Goal: Task Accomplishment & Management: Use online tool/utility

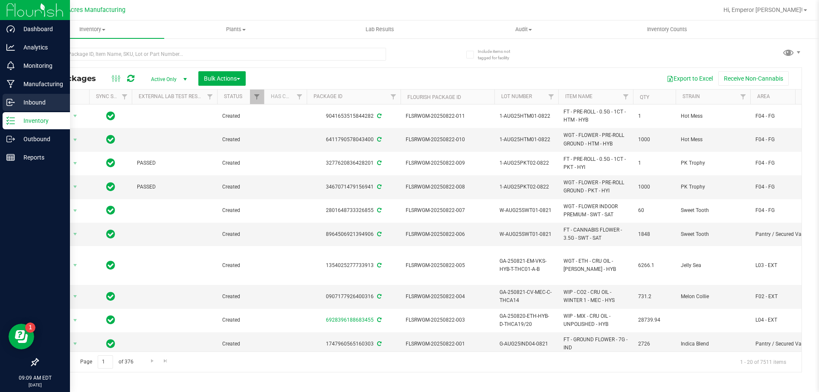
click at [27, 100] on p "Inbound" at bounding box center [40, 102] width 51 height 10
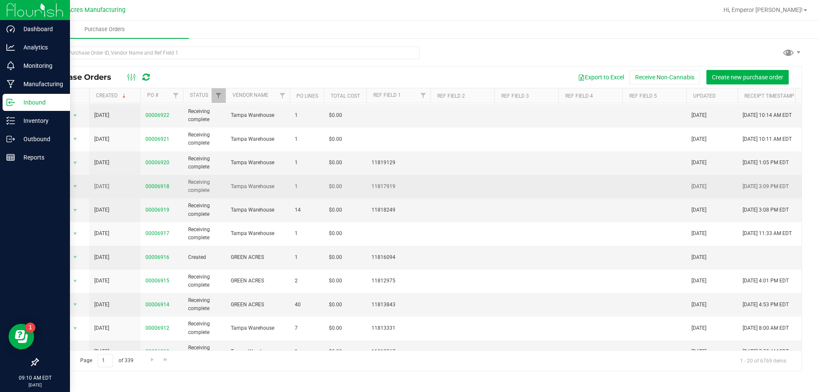
scroll to position [85, 0]
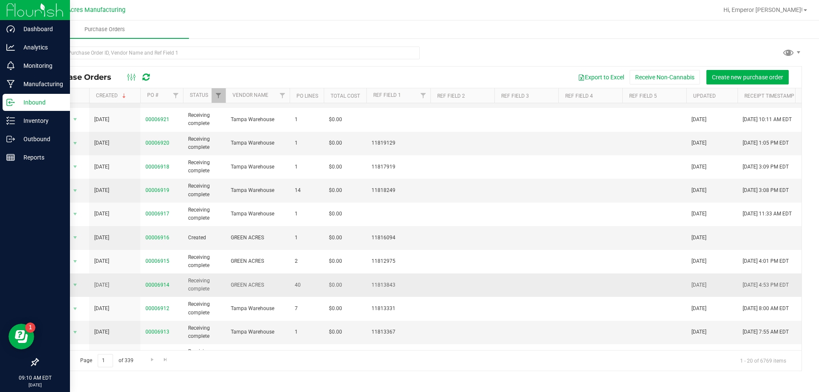
click at [158, 281] on span "00006914" at bounding box center [157, 285] width 24 height 8
click at [158, 282] on link "00006914" at bounding box center [157, 285] width 24 height 6
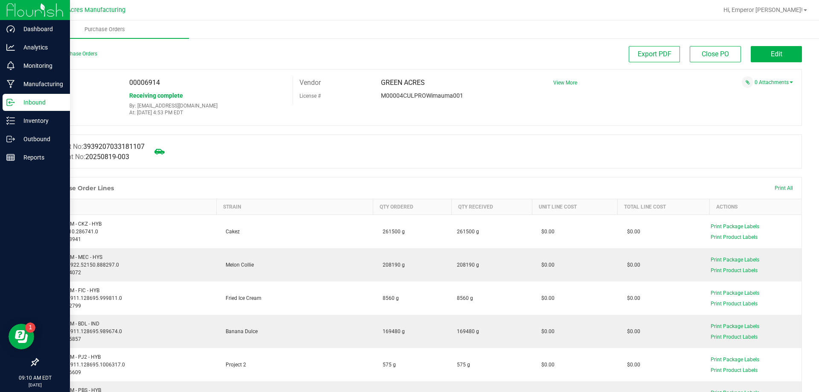
click at [13, 105] on icon at bounding box center [10, 102] width 9 height 9
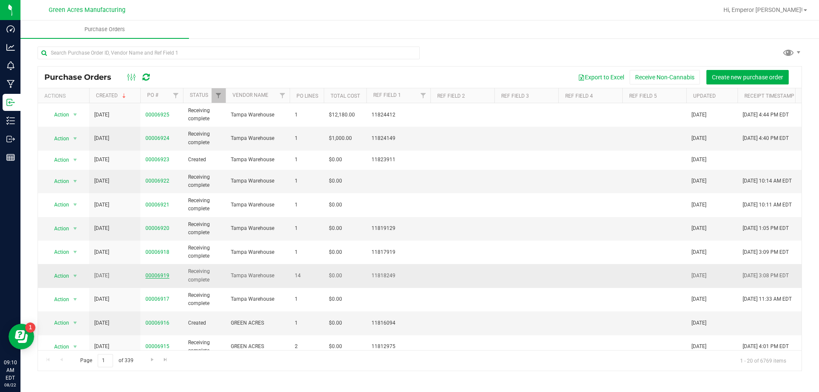
click at [163, 276] on link "00006919" at bounding box center [157, 276] width 24 height 6
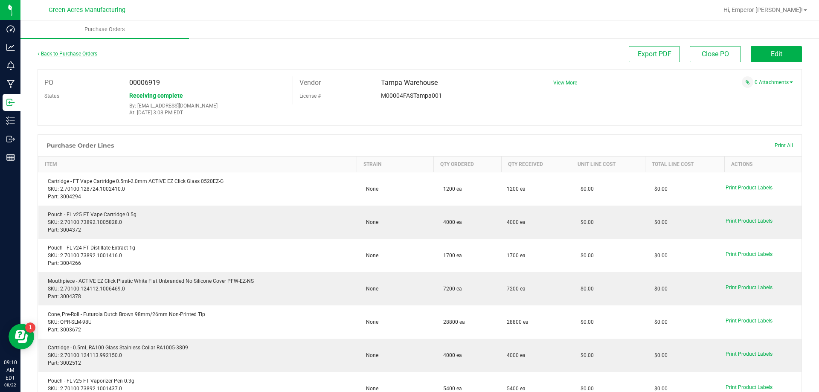
click at [66, 55] on link "Back to Purchase Orders" at bounding box center [68, 54] width 60 height 6
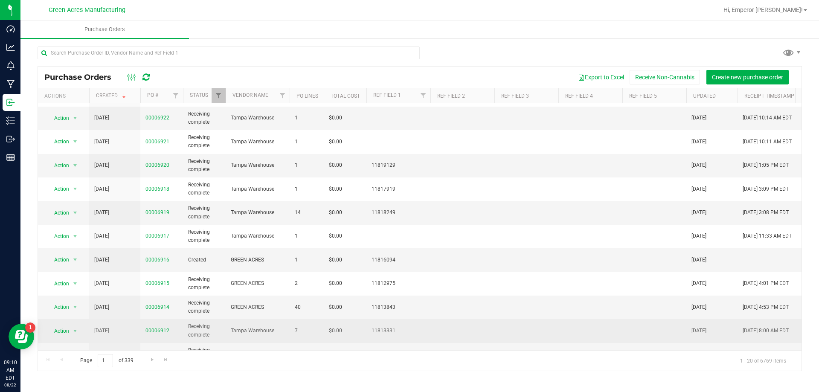
scroll to position [85, 0]
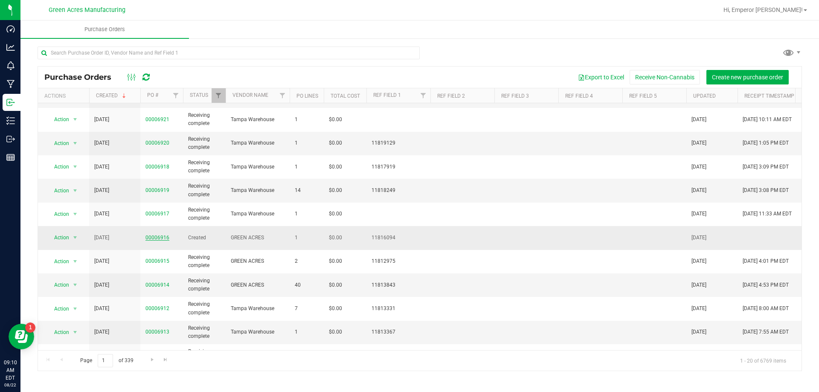
click at [156, 238] on link "00006916" at bounding box center [157, 238] width 24 height 6
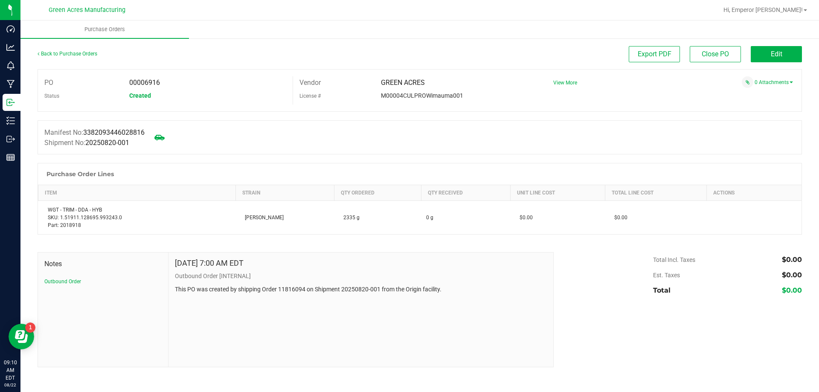
click at [66, 58] on div "Back to Purchase Orders" at bounding box center [133, 53] width 191 height 15
click at [66, 55] on link "Back to Purchase Orders" at bounding box center [68, 54] width 60 height 6
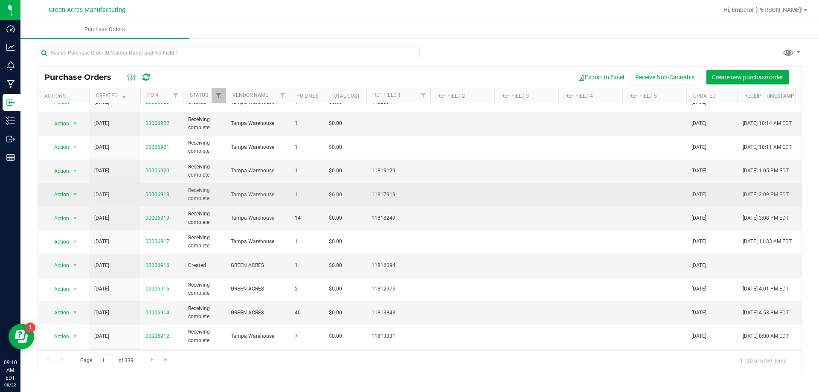
scroll to position [128, 0]
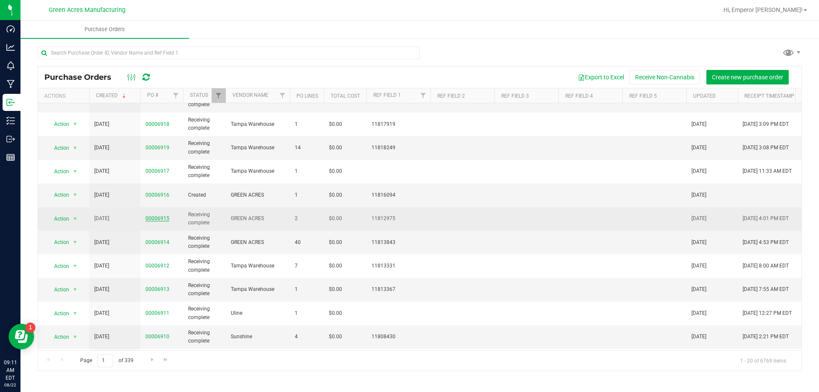
click at [157, 215] on link "00006915" at bounding box center [157, 218] width 24 height 6
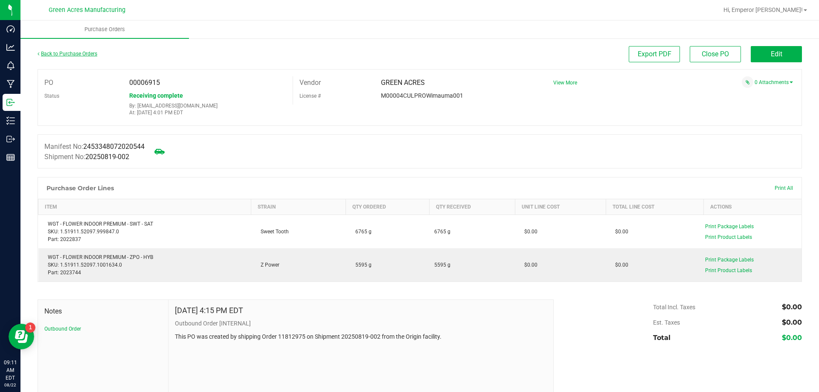
click at [70, 54] on link "Back to Purchase Orders" at bounding box center [68, 54] width 60 height 6
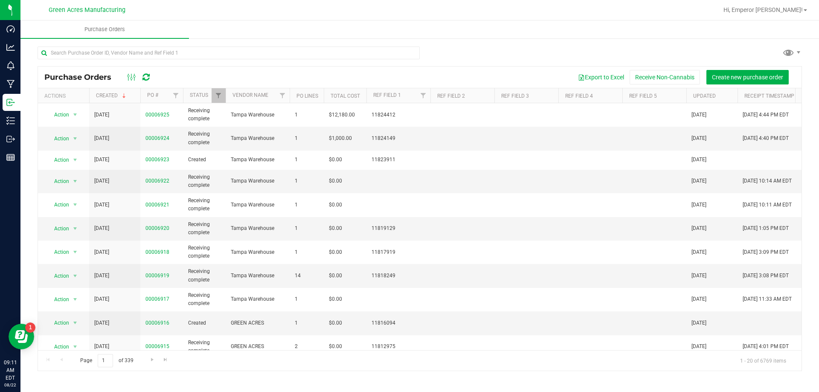
click at [32, 224] on div "Purchase Orders Export to Excel Receive Non-Cannabis Create new purchase order …" at bounding box center [419, 209] width 799 height 342
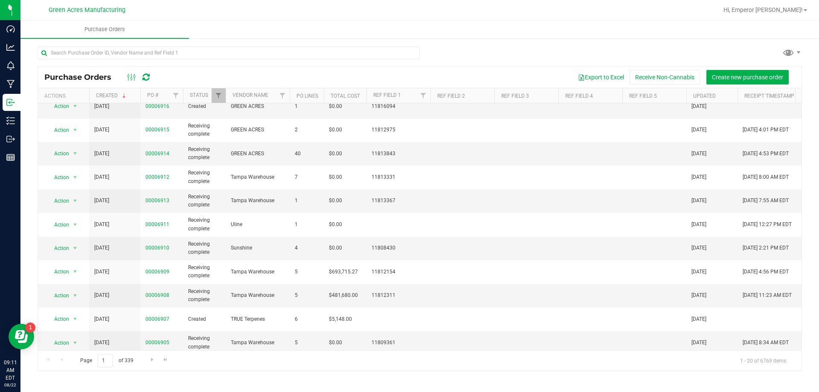
scroll to position [218, 0]
click at [149, 361] on span "Go to the next page" at bounding box center [152, 359] width 7 height 7
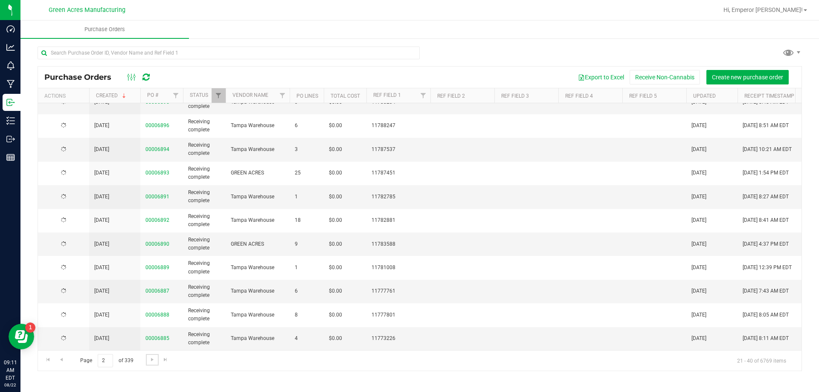
scroll to position [0, 0]
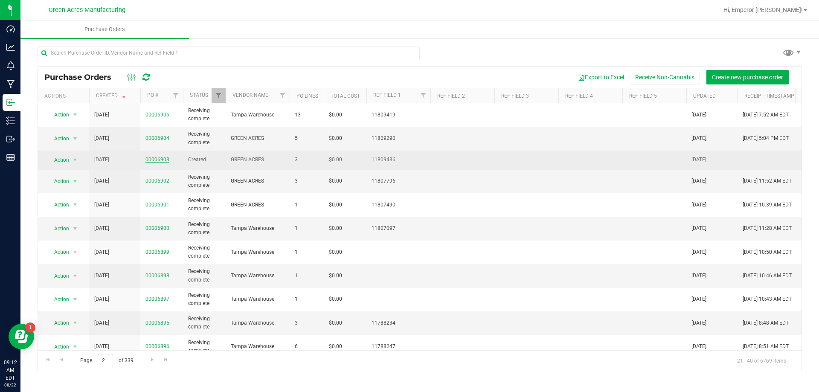
click at [160, 161] on link "00006903" at bounding box center [157, 160] width 24 height 6
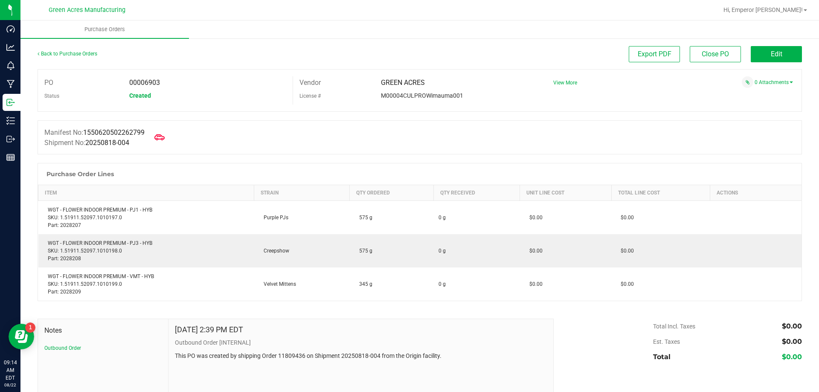
click at [162, 159] on div at bounding box center [420, 158] width 764 height 9
click at [163, 143] on span at bounding box center [159, 137] width 19 height 19
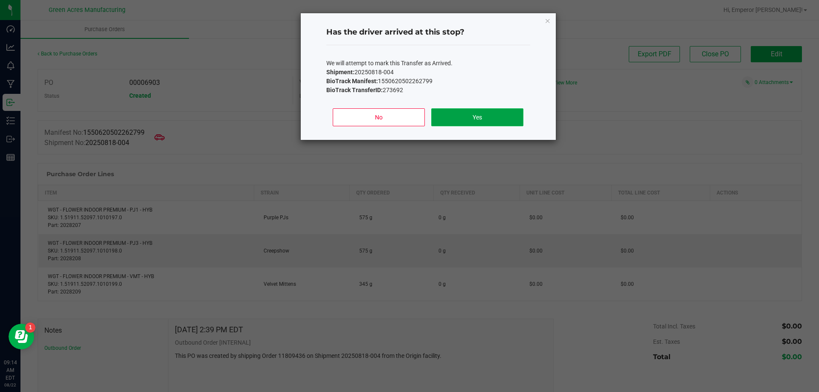
click at [470, 116] on button "Yes" at bounding box center [477, 117] width 92 height 18
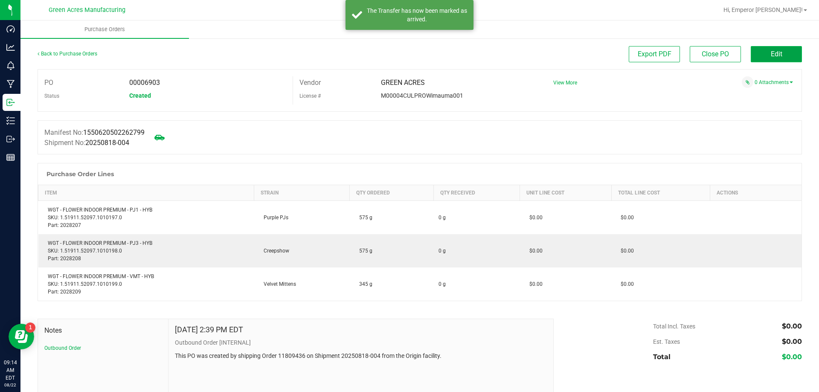
click at [771, 52] on span "Edit" at bounding box center [777, 54] width 12 height 8
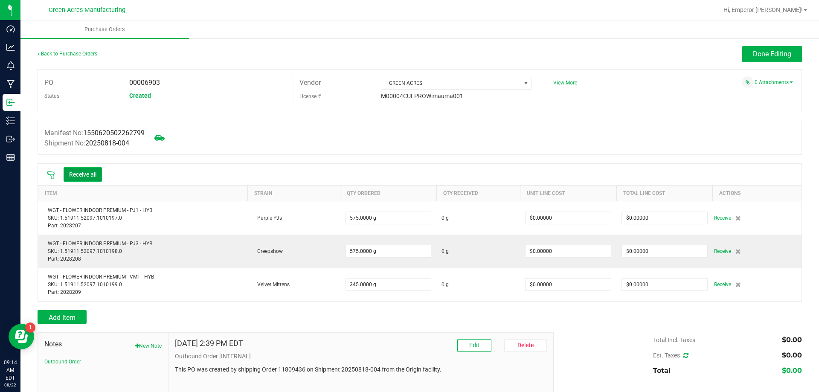
click at [88, 172] on button "Receive all" at bounding box center [83, 174] width 38 height 15
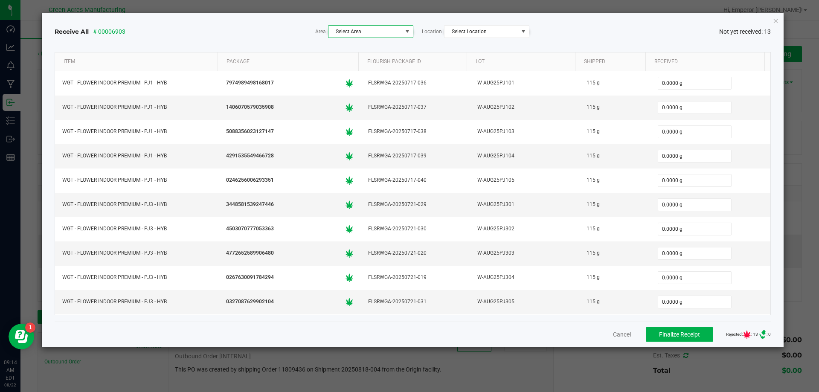
click at [407, 30] on span at bounding box center [407, 31] width 7 height 7
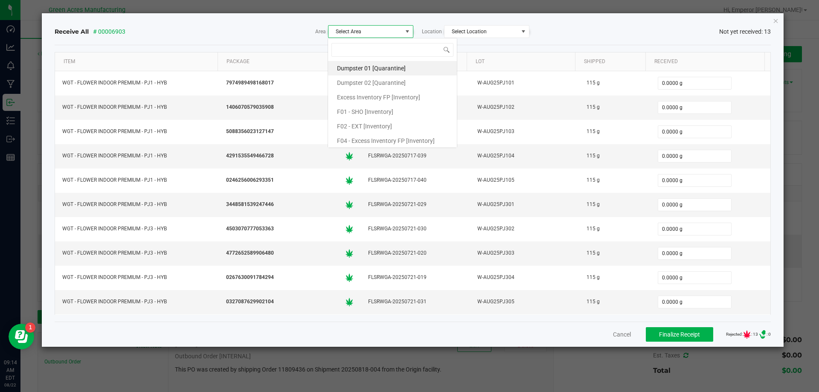
scroll to position [13, 85]
click at [407, 30] on span at bounding box center [407, 31] width 7 height 7
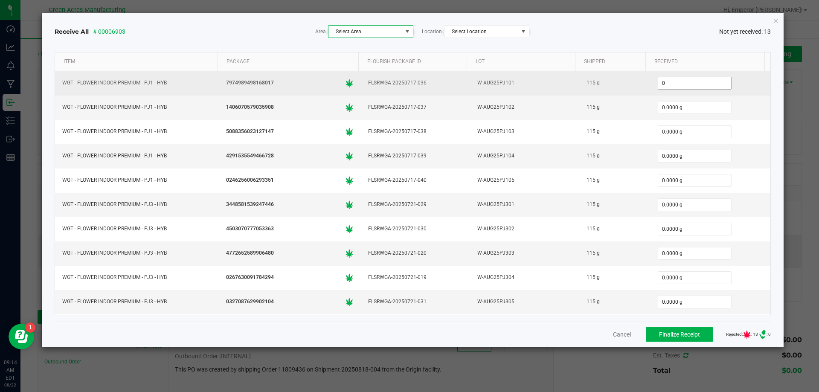
click at [672, 81] on input "0" at bounding box center [694, 83] width 73 height 12
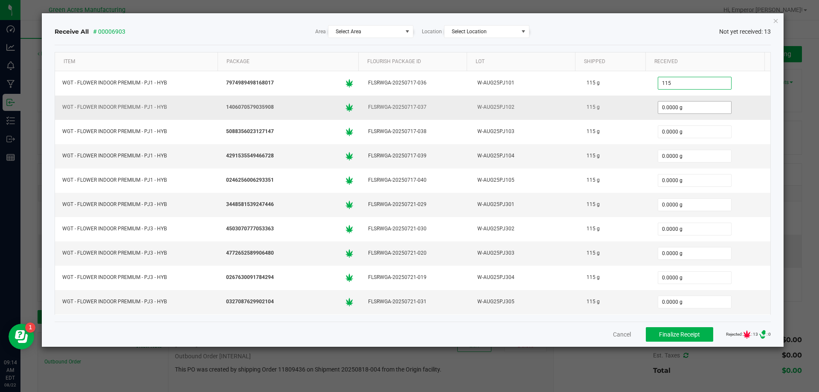
type input "115.0000 g"
click at [677, 107] on input "0" at bounding box center [694, 108] width 73 height 12
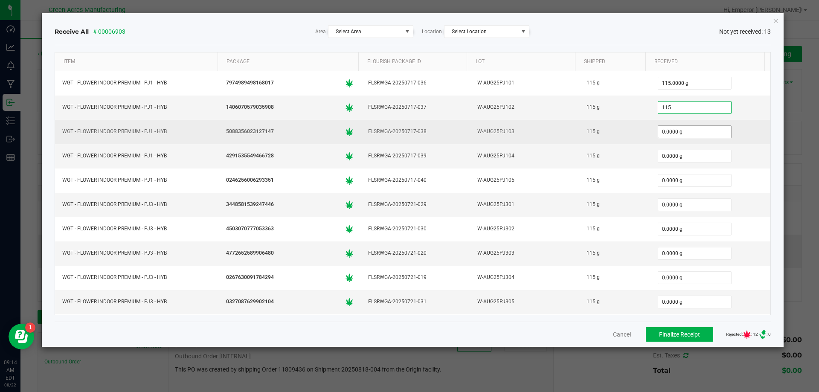
type input "115.0000 g"
click at [677, 130] on input "0" at bounding box center [694, 132] width 73 height 12
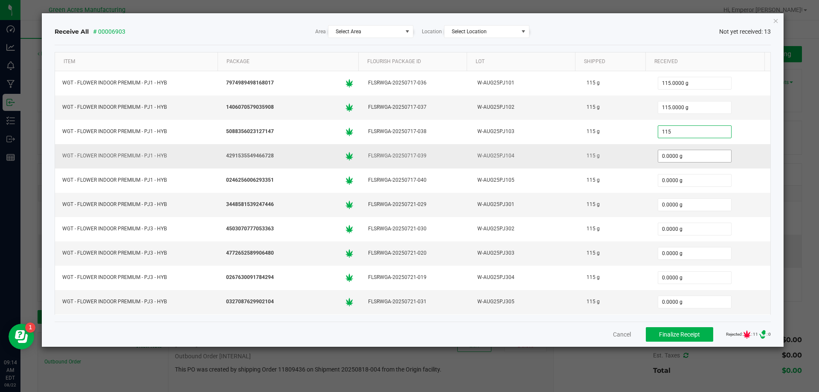
type input "115.0000 g"
click at [677, 155] on input "0" at bounding box center [694, 156] width 73 height 12
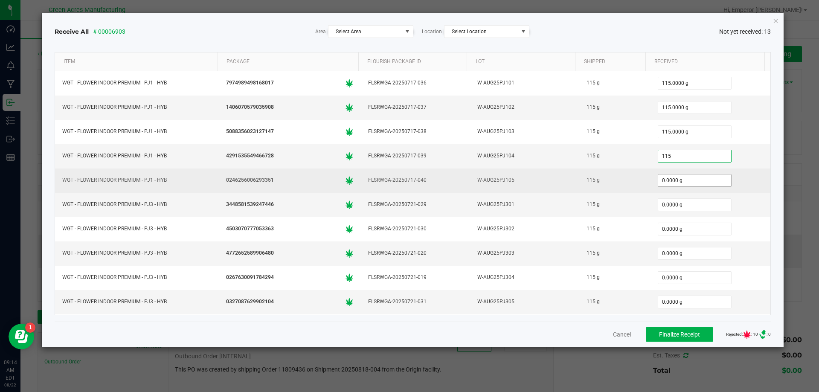
type input "115.0000 g"
click at [674, 180] on input "0" at bounding box center [694, 180] width 73 height 12
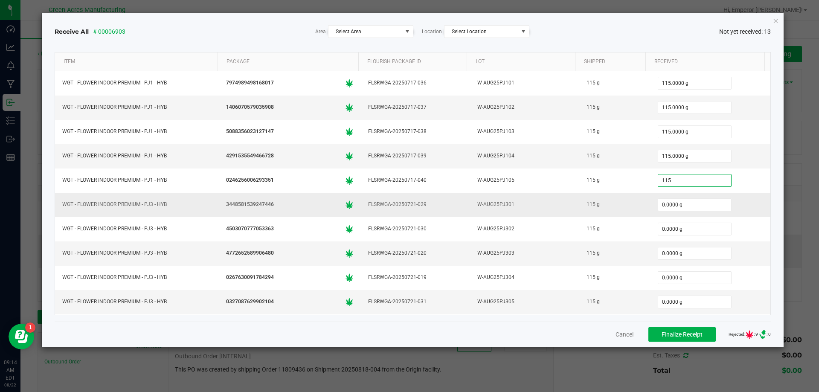
type input "115.0000 g"
click at [671, 195] on td "0.0000 g" at bounding box center [711, 205] width 120 height 24
click at [669, 200] on input "0" at bounding box center [694, 205] width 73 height 12
type input "115.0000 g"
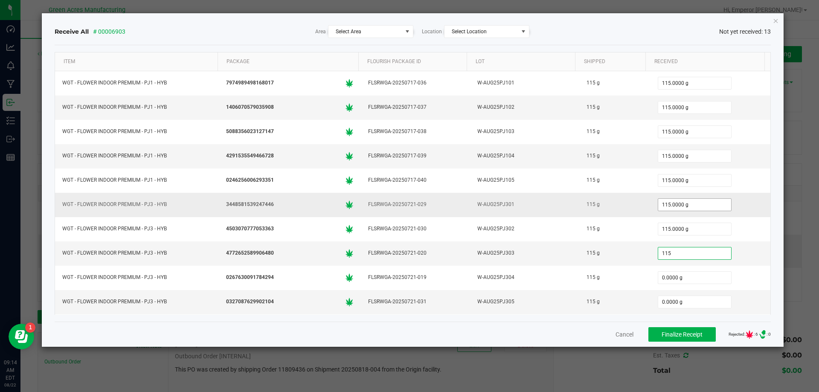
type input "115.0000 g"
type input "115"
type input "0"
type input "115.0000 g"
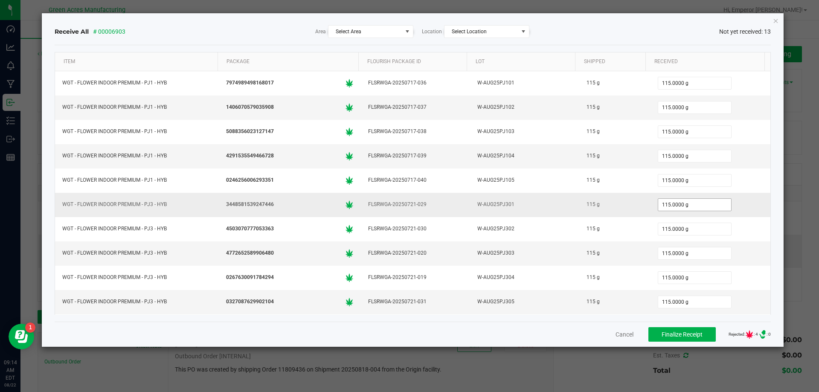
scroll to position [73, 0]
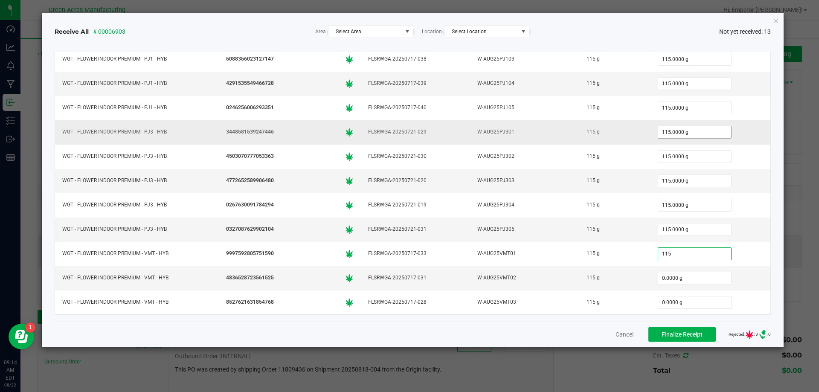
type input "115.0000 g"
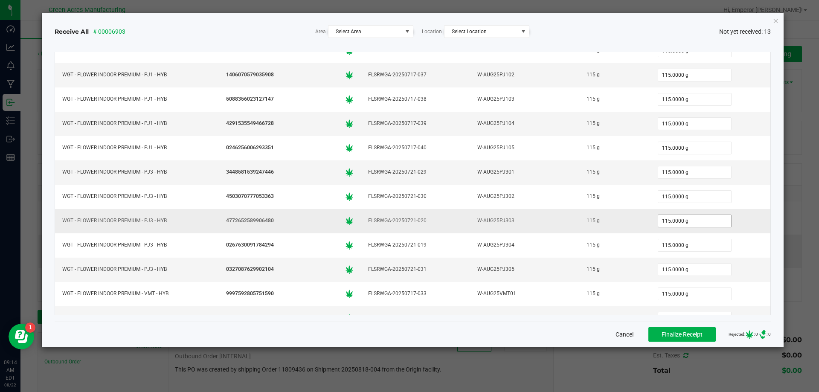
scroll to position [0, 0]
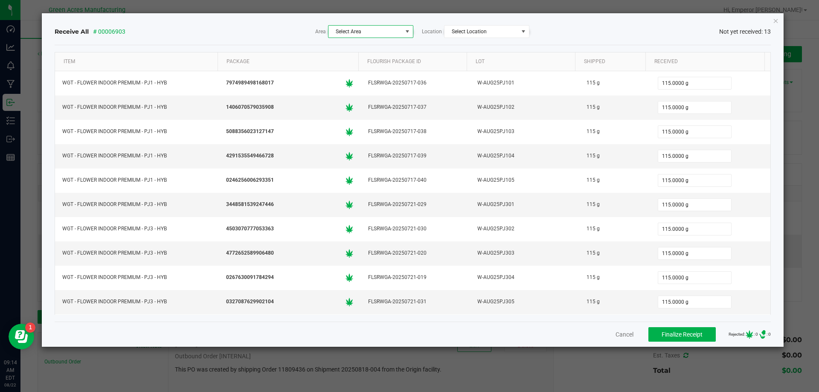
click at [387, 29] on span "Select Area" at bounding box center [365, 32] width 74 height 12
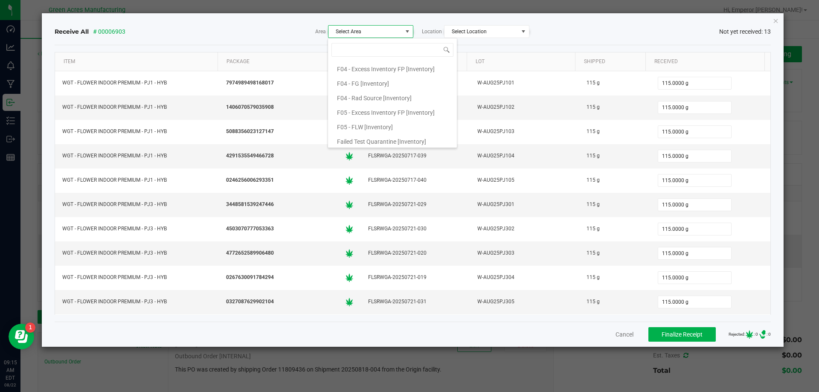
scroll to position [85, 0]
click at [377, 113] on span "F05 - FLW [Inventory]" at bounding box center [365, 113] width 56 height 13
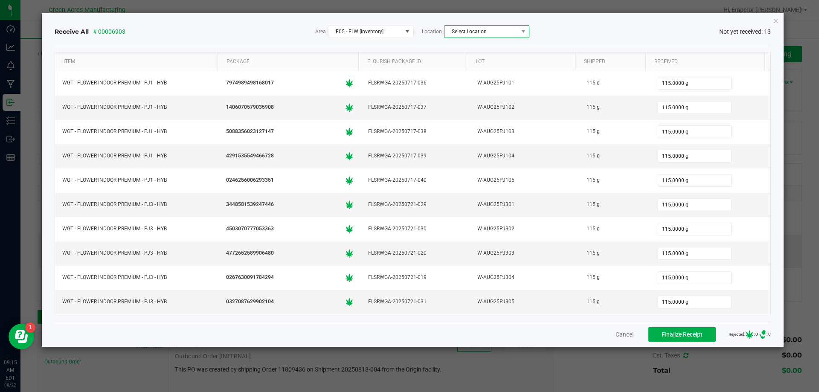
click at [513, 33] on span "Select Location" at bounding box center [481, 32] width 74 height 12
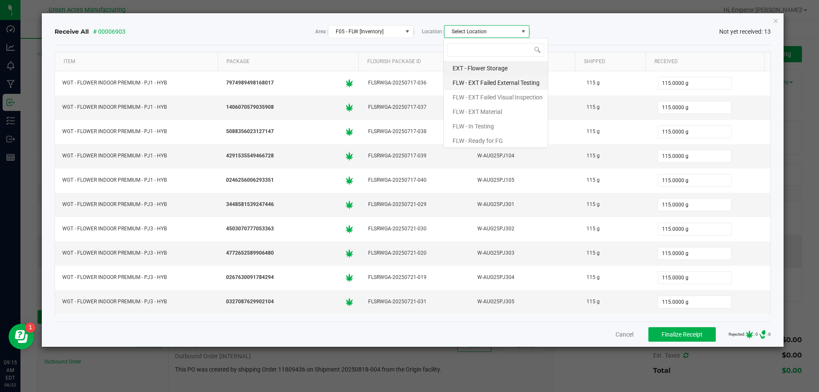
scroll to position [13, 85]
click at [485, 140] on span "FLW - Ready for FG" at bounding box center [478, 140] width 50 height 13
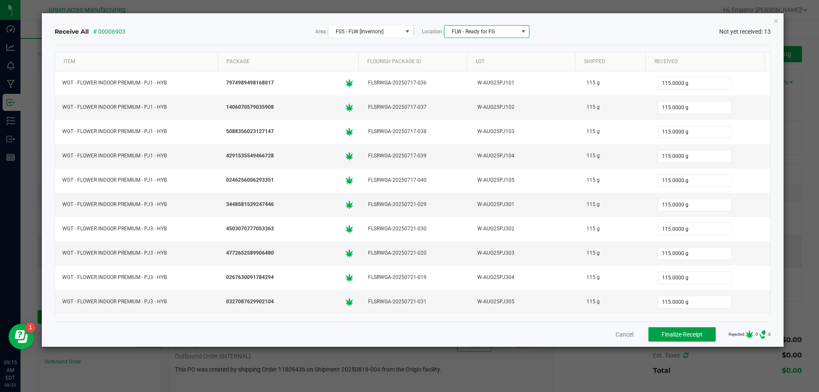
click at [674, 339] on button "Finalize Receipt" at bounding box center [681, 334] width 67 height 15
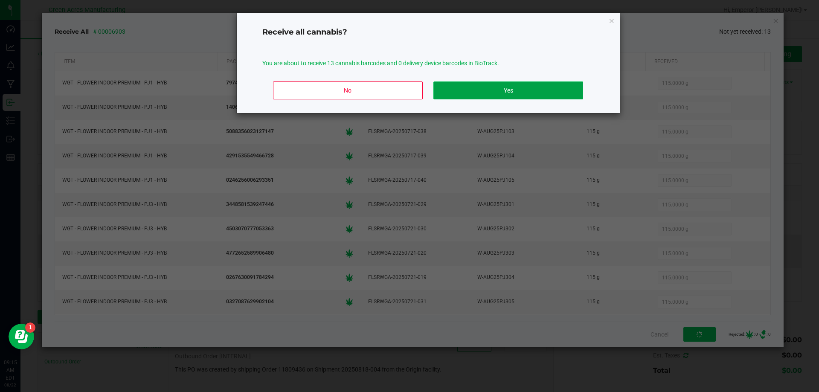
click at [506, 94] on button "Yes" at bounding box center [507, 90] width 149 height 18
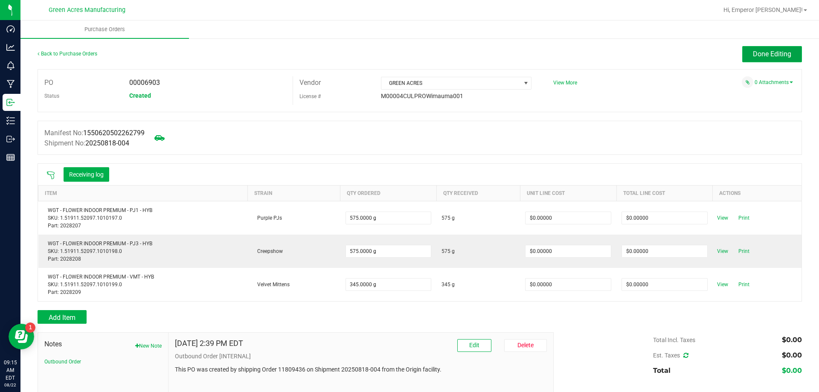
click at [789, 58] on button "Done Editing" at bounding box center [772, 54] width 60 height 16
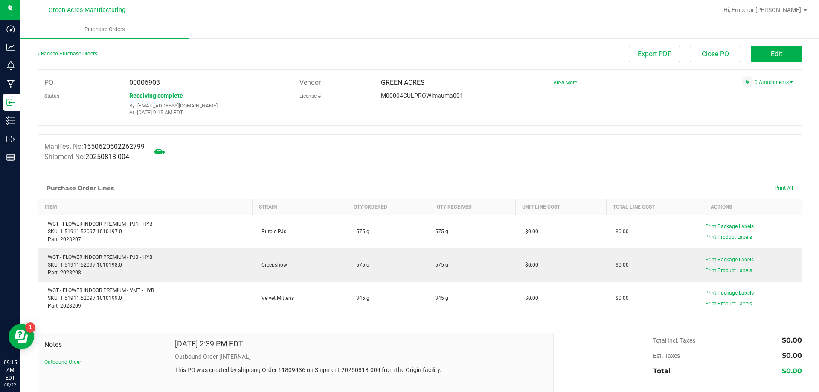
click at [83, 55] on link "Back to Purchase Orders" at bounding box center [68, 54] width 60 height 6
